Goal: Task Accomplishment & Management: Complete application form

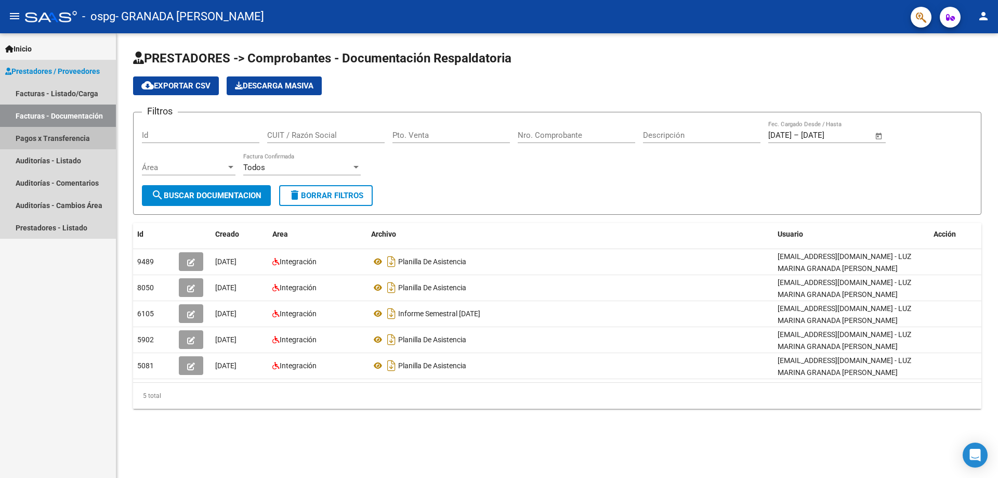
click at [58, 134] on link "Pagos x Transferencia" at bounding box center [58, 138] width 116 height 22
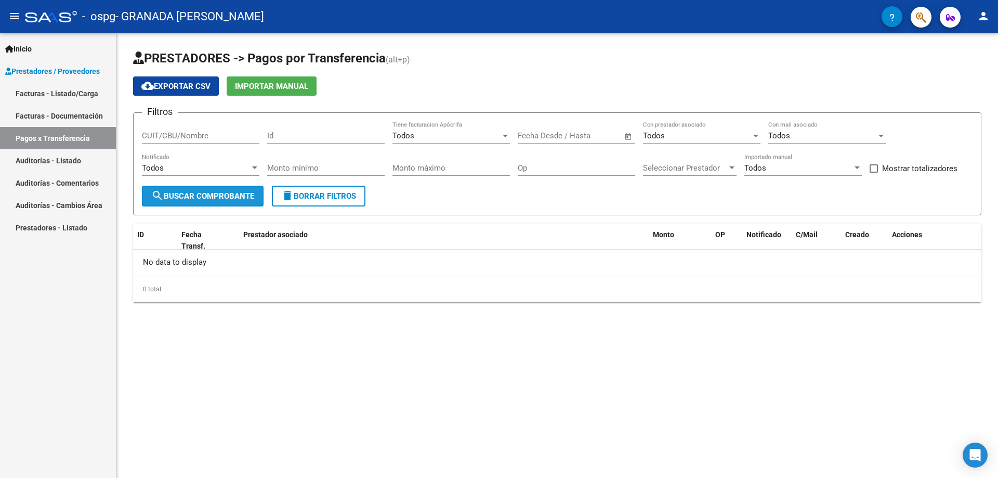
click at [239, 198] on span "search Buscar Comprobante" at bounding box center [202, 195] width 103 height 9
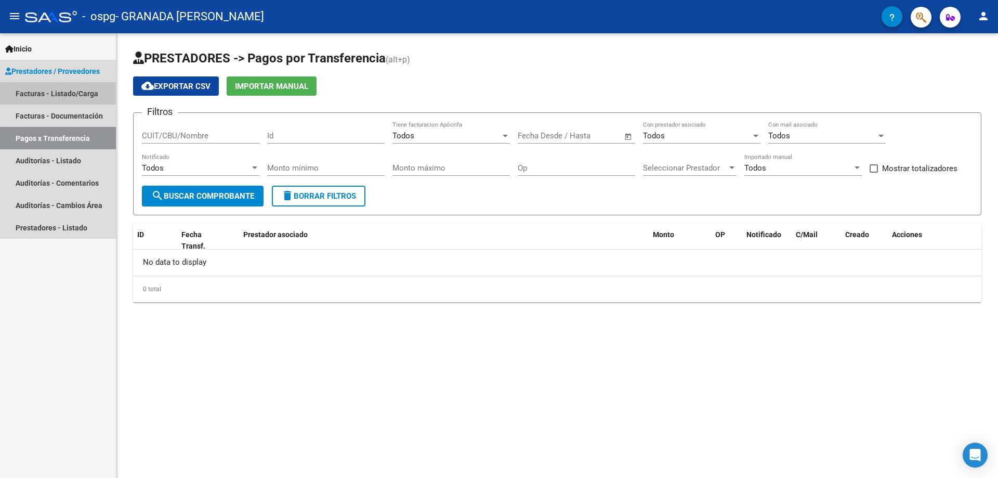
click at [72, 88] on link "Facturas - Listado/Carga" at bounding box center [58, 93] width 116 height 22
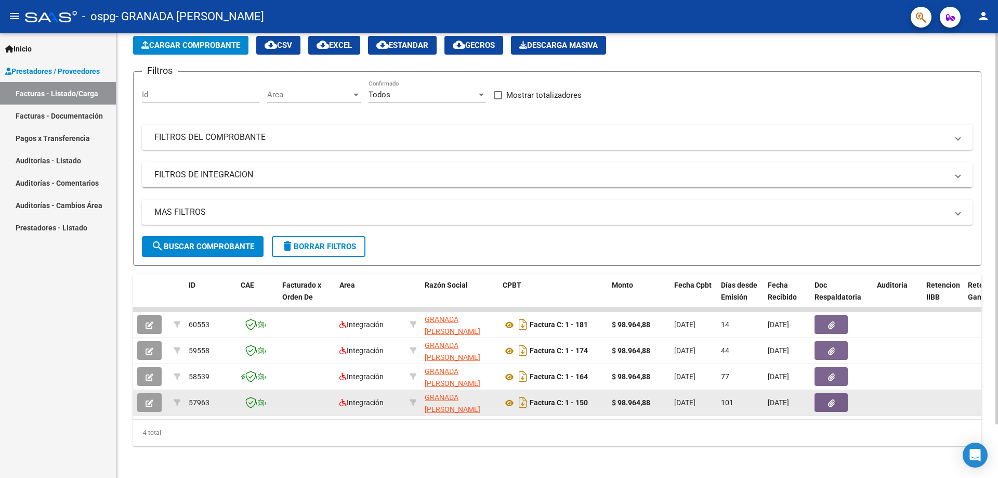
click at [147, 402] on icon "button" at bounding box center [150, 403] width 8 height 8
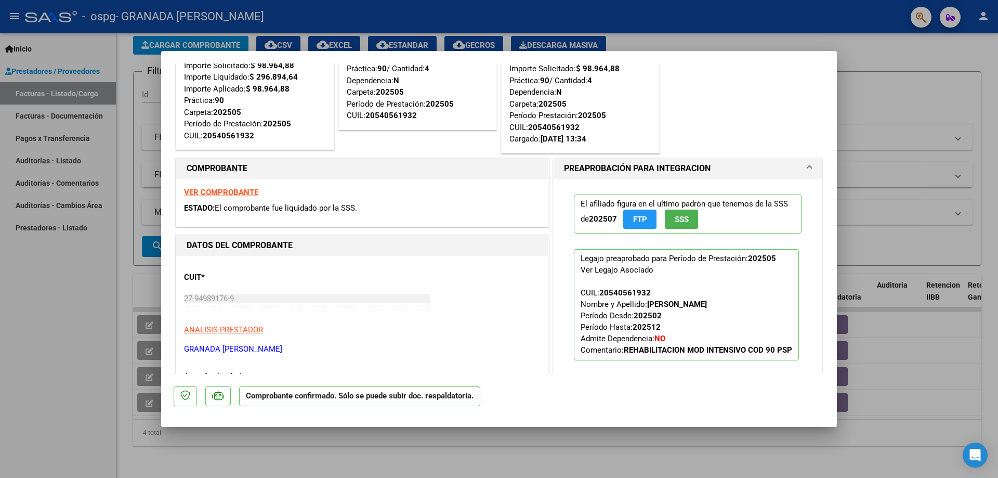
scroll to position [41, 0]
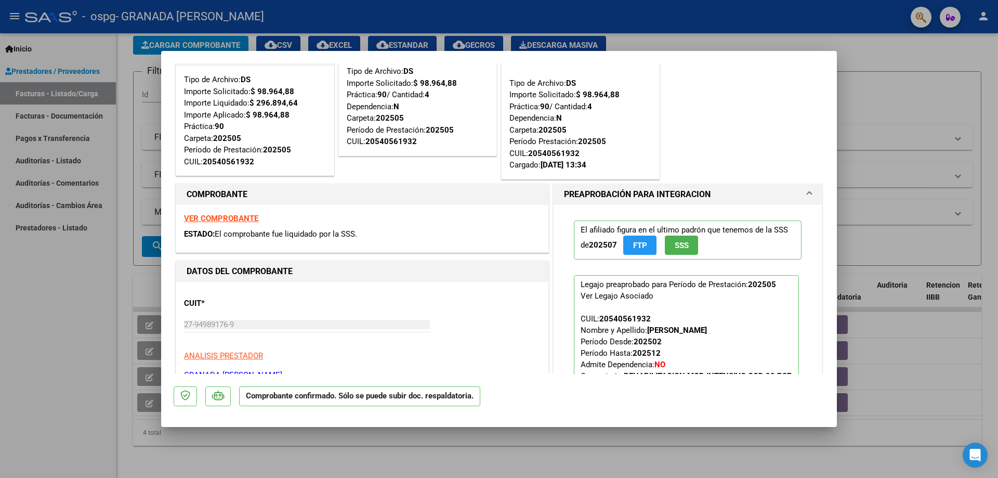
click at [678, 243] on span "SSS" at bounding box center [682, 245] width 14 height 9
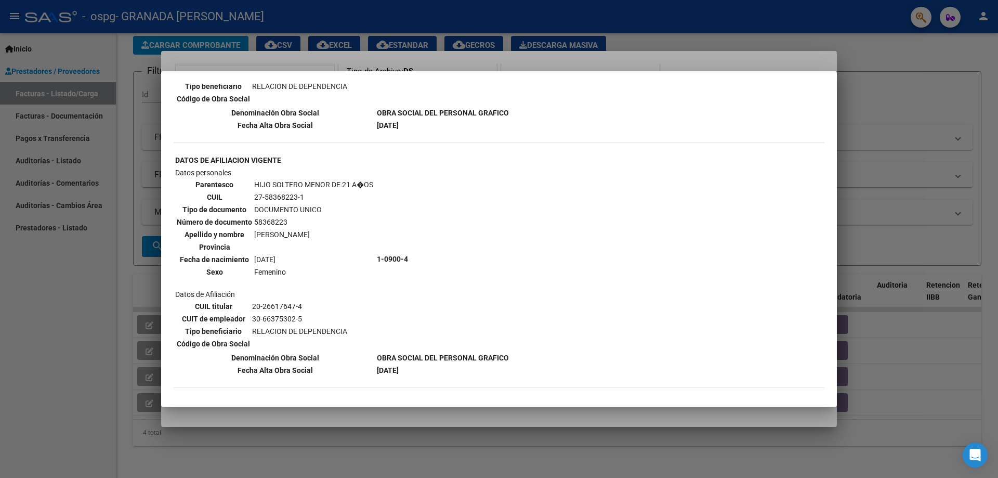
scroll to position [781, 0]
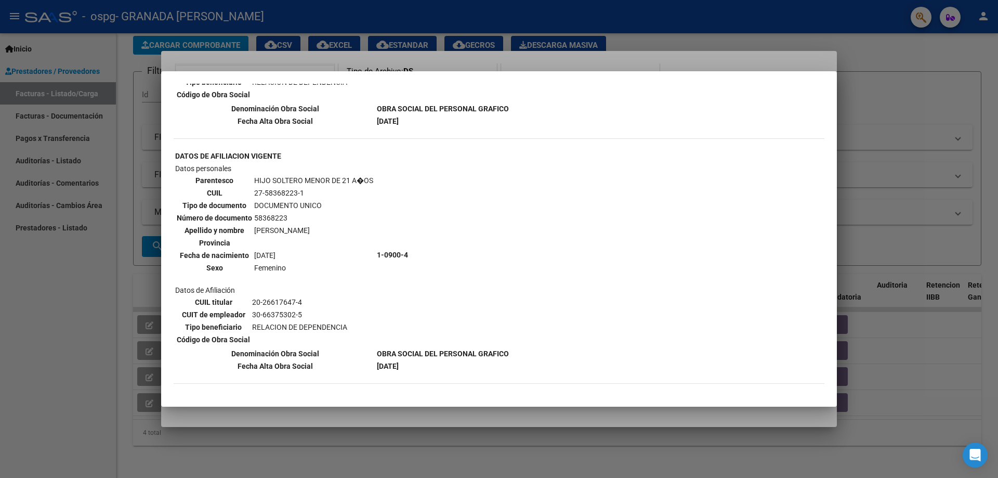
click at [917, 202] on div at bounding box center [499, 239] width 998 height 478
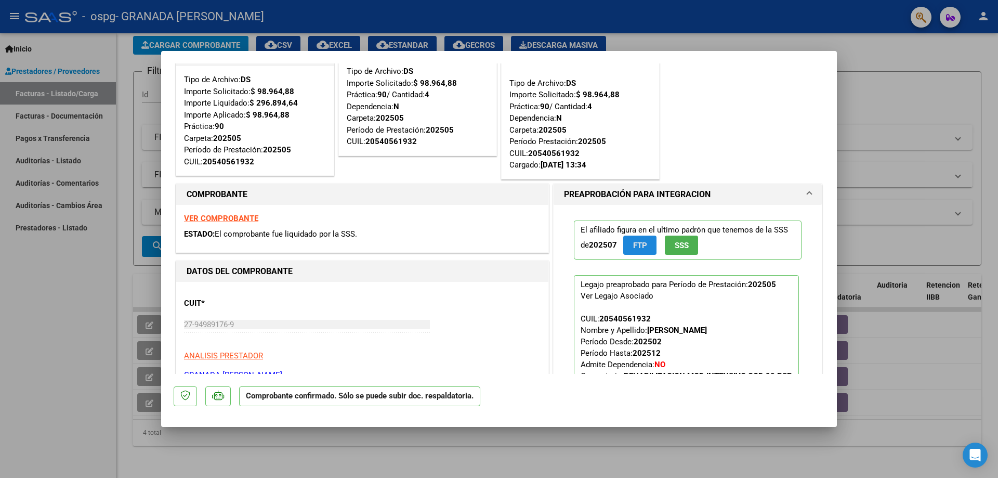
click at [636, 247] on span "FTP" at bounding box center [640, 245] width 14 height 9
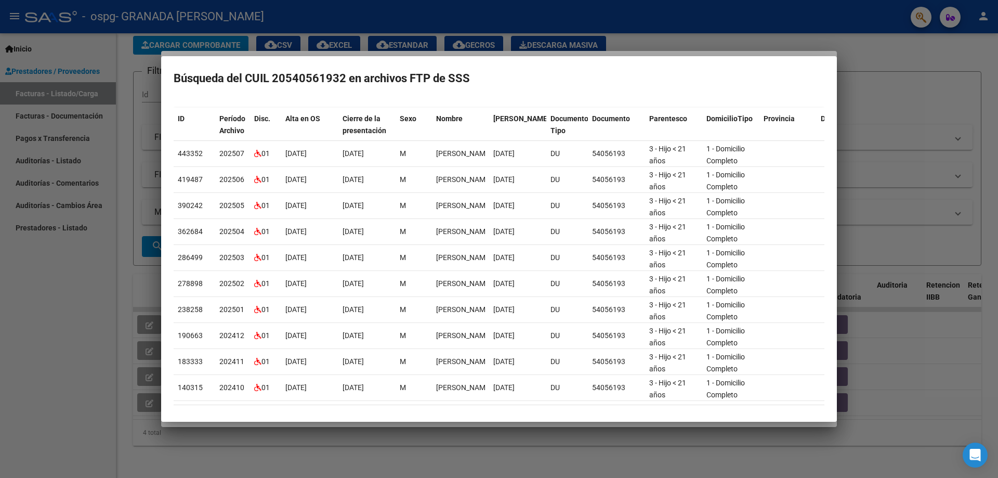
scroll to position [90, 0]
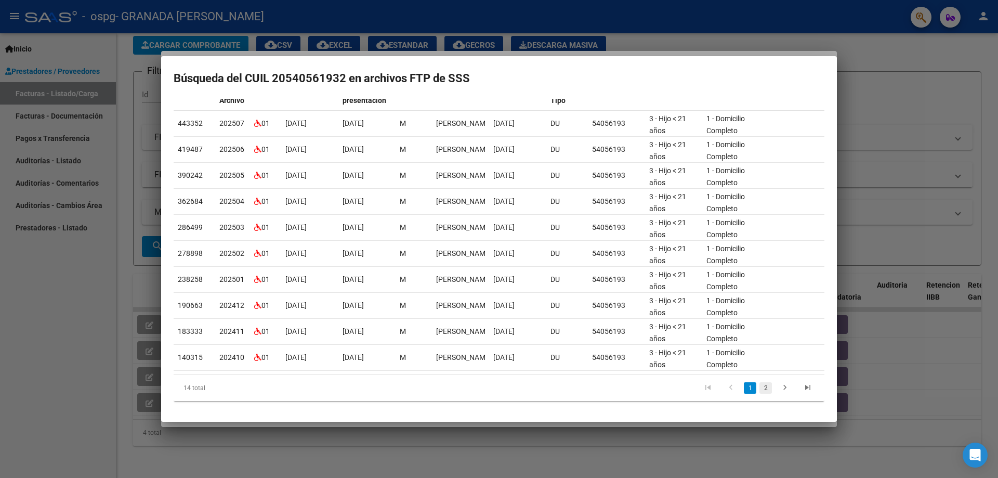
click at [759, 387] on link "2" at bounding box center [765, 387] width 12 height 11
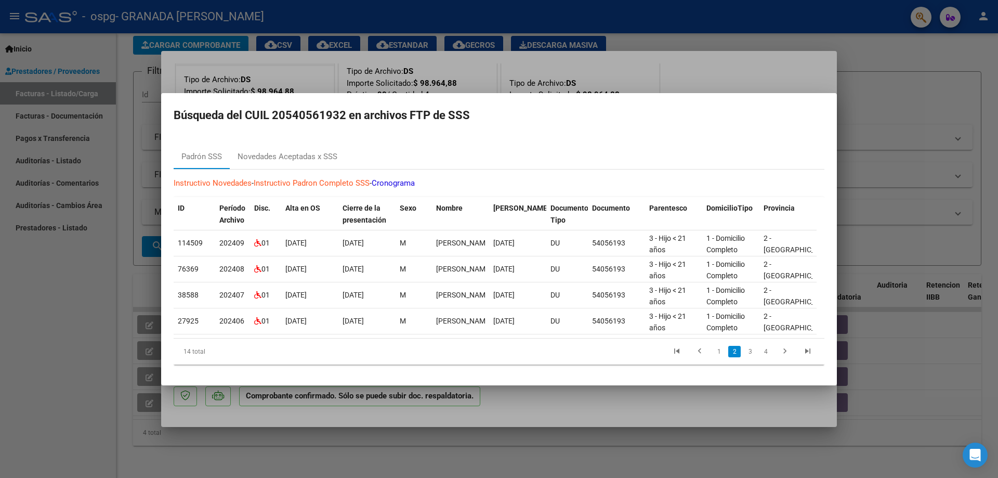
scroll to position [0, 0]
click at [862, 74] on div at bounding box center [499, 239] width 998 height 478
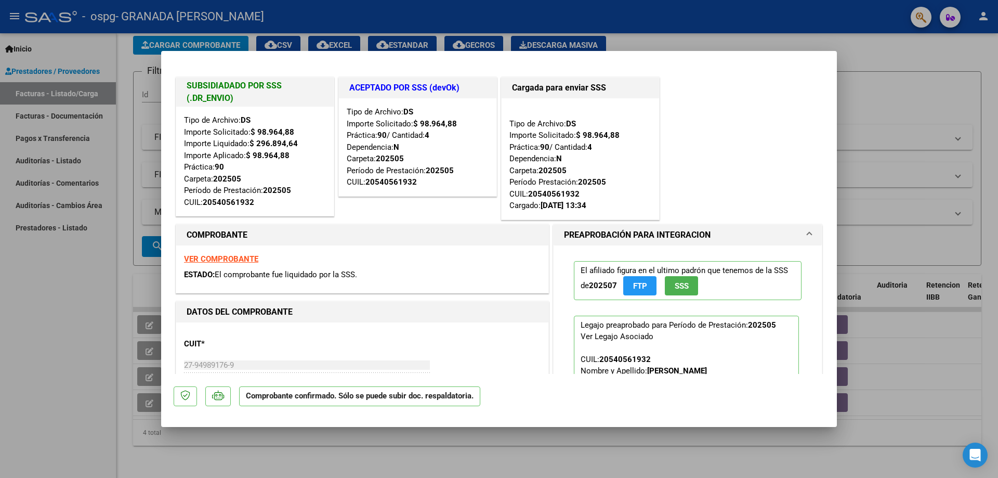
click at [217, 263] on strong "VER COMPROBANTE" at bounding box center [221, 258] width 74 height 9
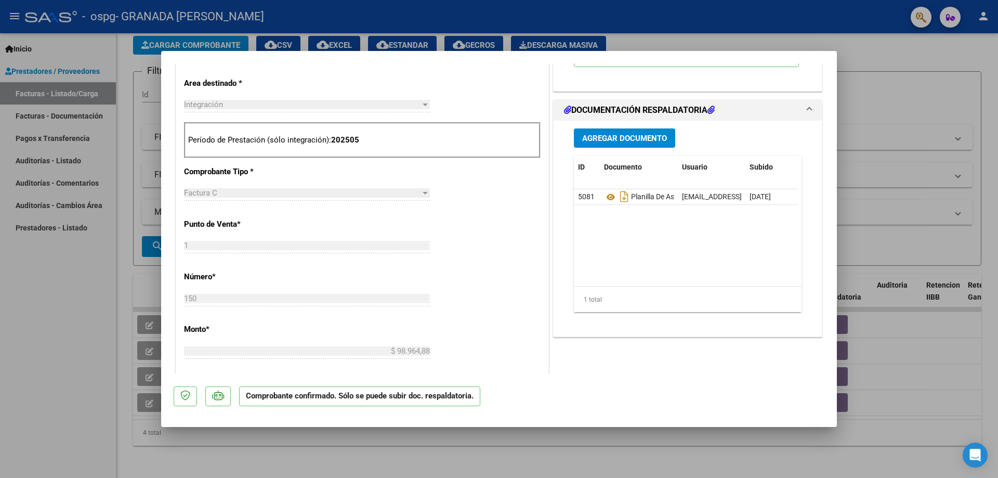
scroll to position [364, 0]
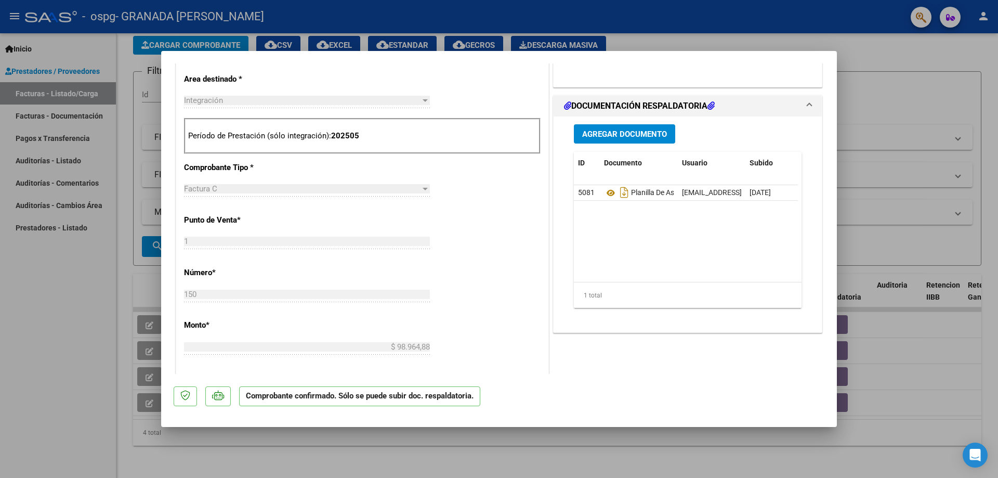
click at [920, 123] on div at bounding box center [499, 239] width 998 height 478
type input "$ 0,00"
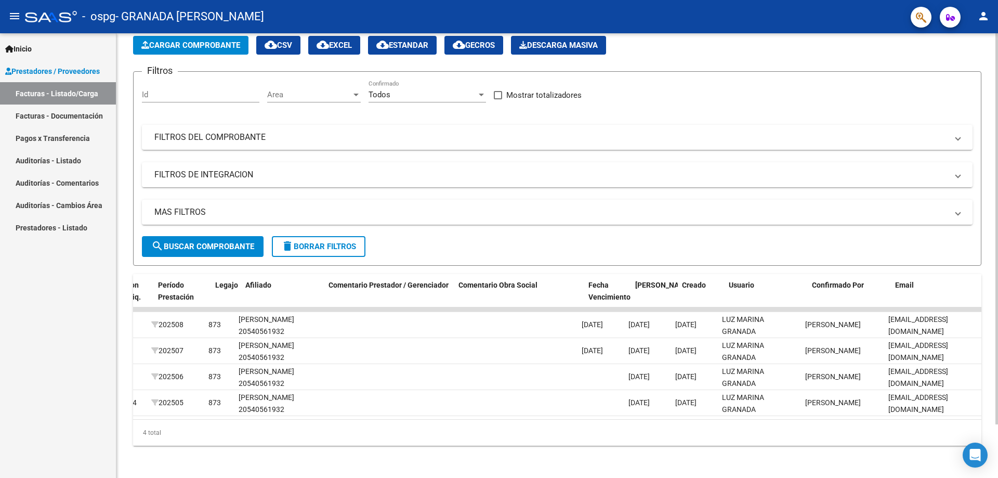
scroll to position [0, 1343]
